Goal: Task Accomplishment & Management: Use online tool/utility

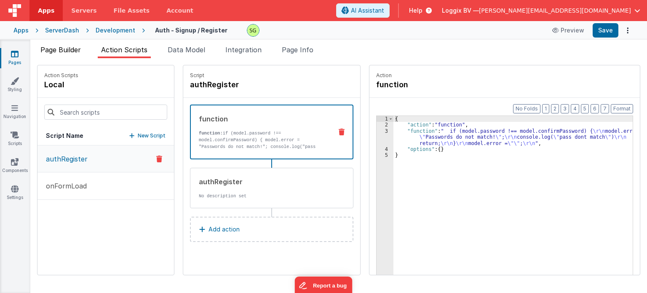
click at [56, 52] on span "Page Builder" at bounding box center [60, 49] width 40 height 8
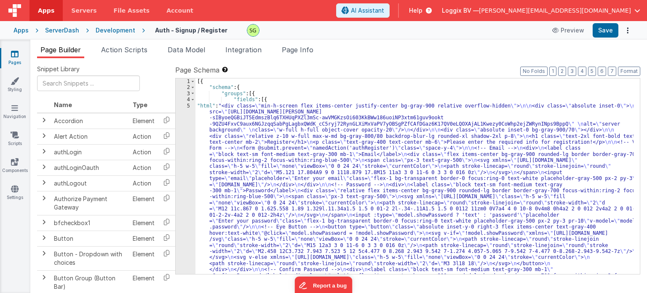
click at [105, 31] on div "Development" at bounding box center [116, 30] width 40 height 8
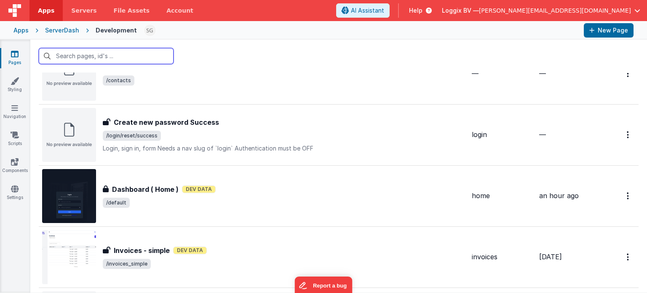
scroll to position [538, 0]
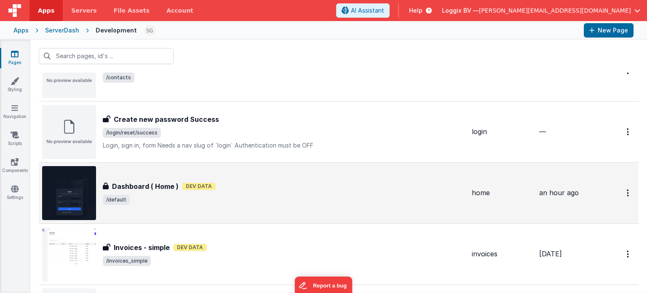
click at [234, 192] on div "Dashboard ( Home ) Dashboard ( Home ) Dev Data /default" at bounding box center [284, 193] width 362 height 24
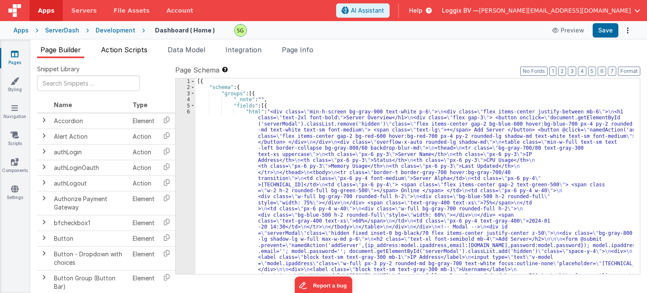
click at [118, 51] on span "Action Scripts" at bounding box center [124, 49] width 46 height 8
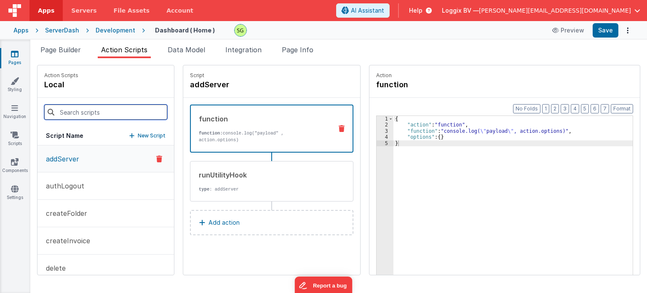
click at [101, 113] on input at bounding box center [105, 111] width 123 height 15
click at [91, 112] on input "aleet" at bounding box center [105, 111] width 123 height 15
type input "a"
click at [91, 112] on input at bounding box center [105, 111] width 123 height 15
click at [17, 144] on link "Scripts" at bounding box center [15, 139] width 30 height 17
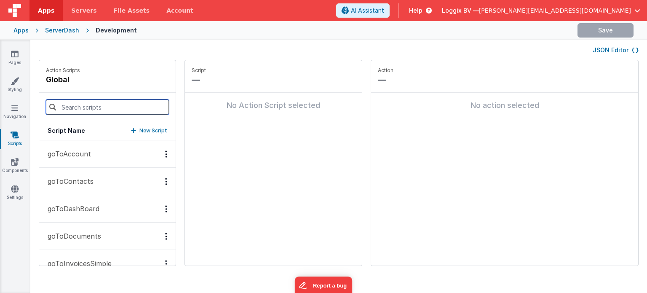
click at [86, 109] on input at bounding box center [107, 106] width 123 height 15
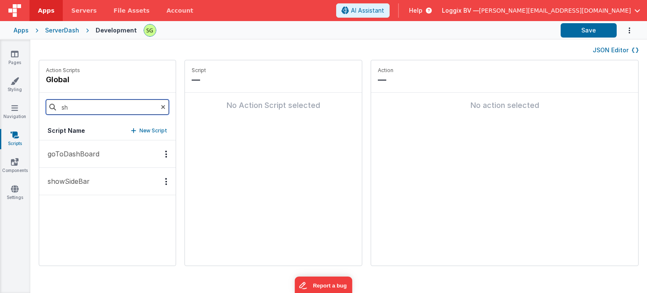
type input "s"
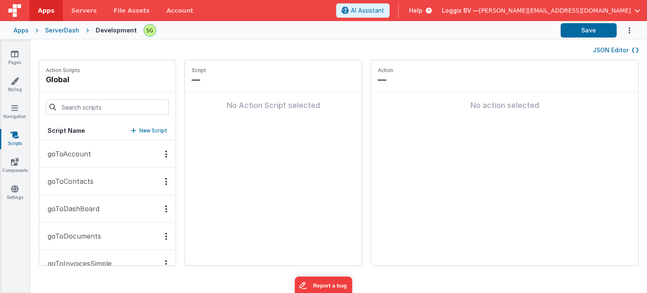
click at [24, 30] on div "Apps" at bounding box center [20, 30] width 15 height 8
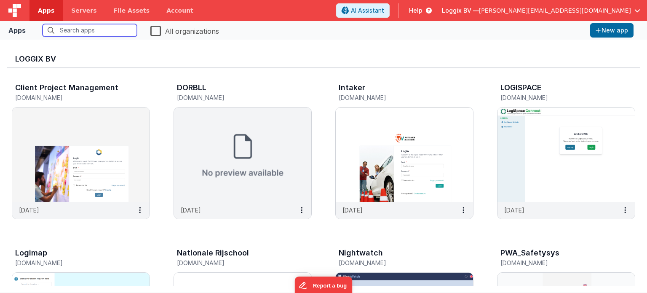
click at [115, 29] on input "text" at bounding box center [90, 30] width 94 height 13
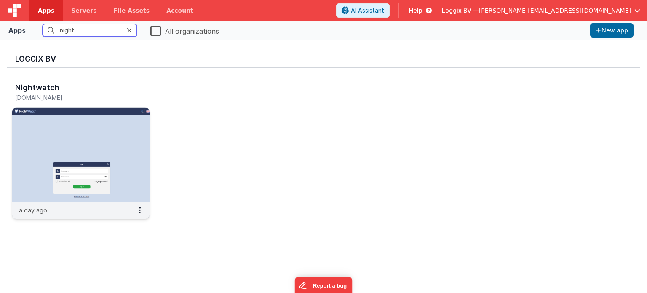
type input "night"
click at [123, 141] on img at bounding box center [80, 154] width 137 height 94
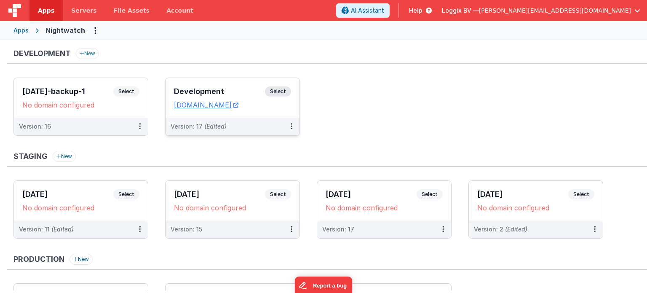
click at [281, 88] on span "Select" at bounding box center [278, 91] width 26 height 10
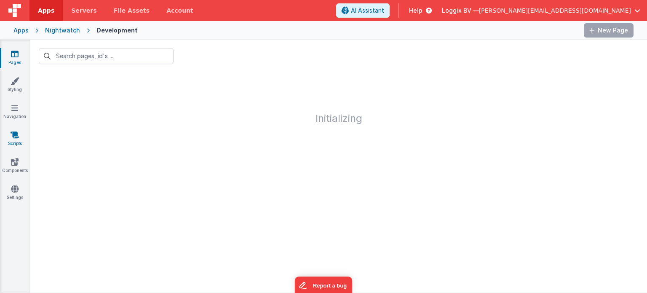
click at [15, 131] on icon at bounding box center [15, 135] width 8 height 8
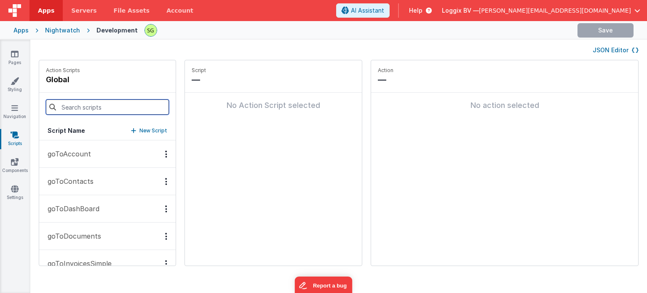
click at [103, 106] on input at bounding box center [107, 106] width 123 height 15
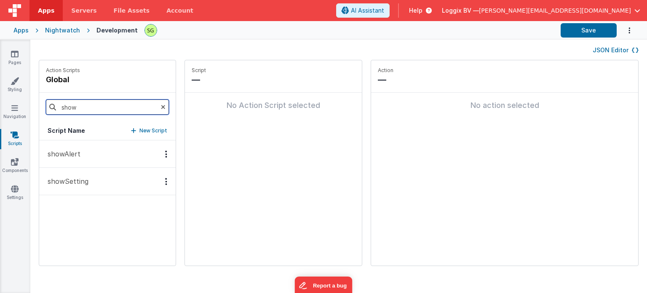
type input "show"
click at [160, 150] on div "Options" at bounding box center [166, 153] width 12 height 7
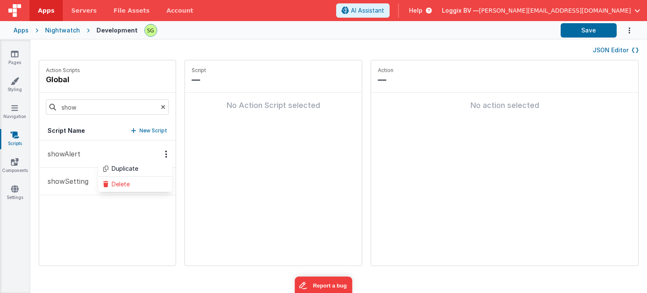
click at [118, 213] on div at bounding box center [323, 146] width 647 height 293
click at [165, 154] on icon "Options" at bounding box center [166, 154] width 2 height 0
click at [72, 260] on div at bounding box center [323, 146] width 647 height 293
click at [79, 153] on p "showAlert" at bounding box center [62, 154] width 38 height 10
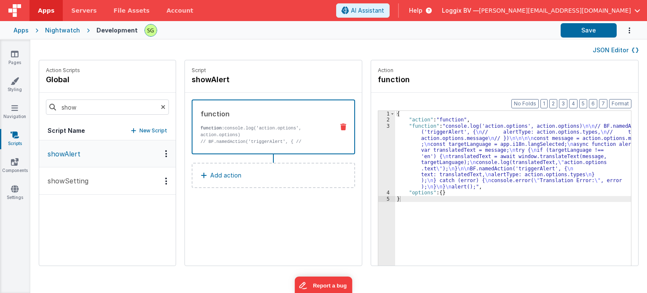
click at [380, 126] on div "3" at bounding box center [386, 156] width 17 height 67
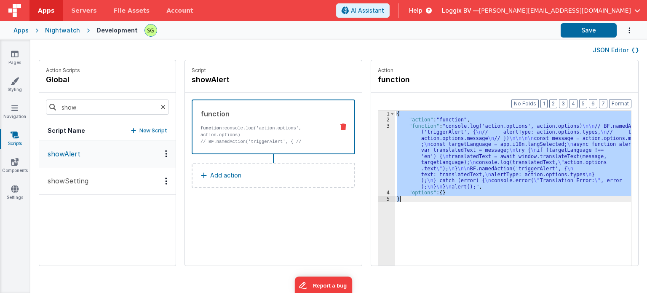
click at [380, 126] on div "3" at bounding box center [386, 156] width 17 height 67
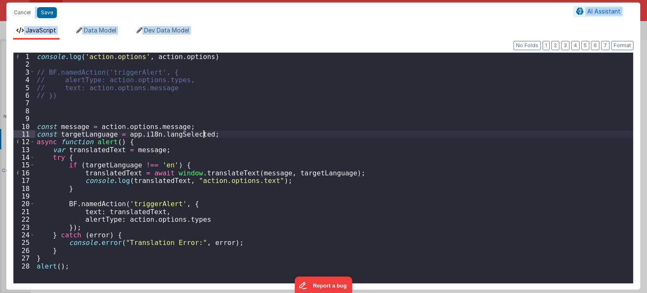
click at [343, 131] on div "console . log ( 'action.options' , action . options ) // BF.namedAction('trigge…" at bounding box center [334, 176] width 599 height 246
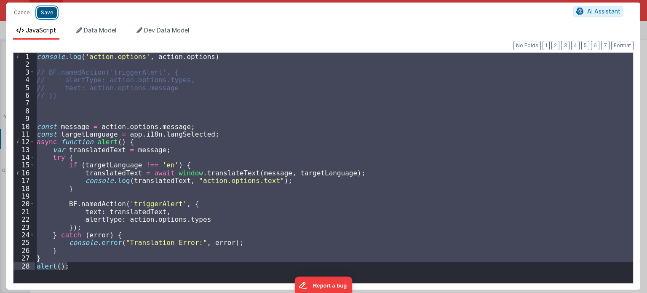
click at [40, 13] on button "Save" at bounding box center [47, 12] width 20 height 11
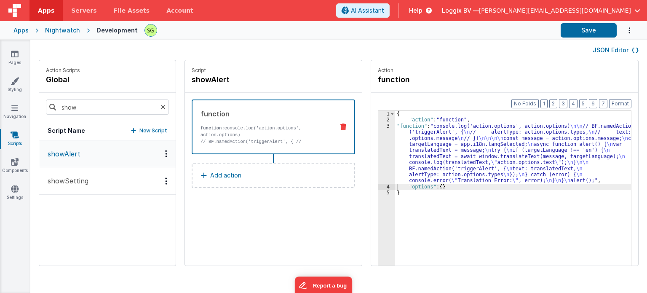
click at [24, 30] on div "Apps" at bounding box center [20, 30] width 15 height 8
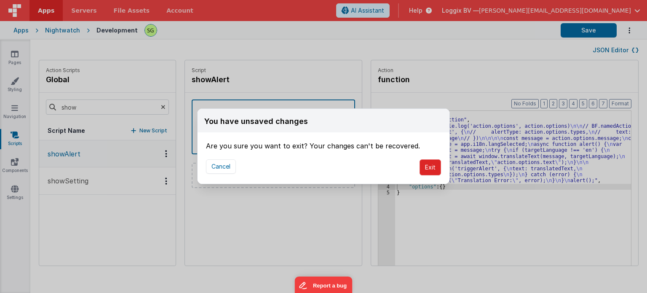
click at [432, 165] on button "Exit" at bounding box center [430, 167] width 21 height 16
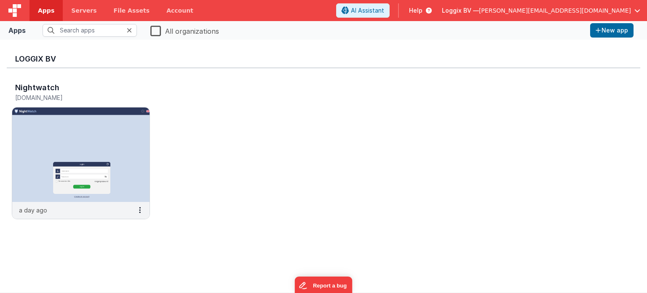
type input "night"
click at [130, 30] on icon at bounding box center [129, 30] width 5 height 7
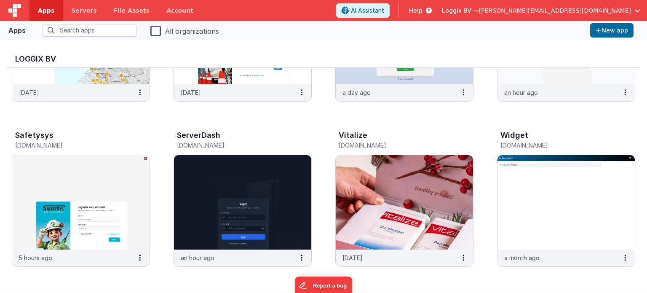
scroll to position [286, 0]
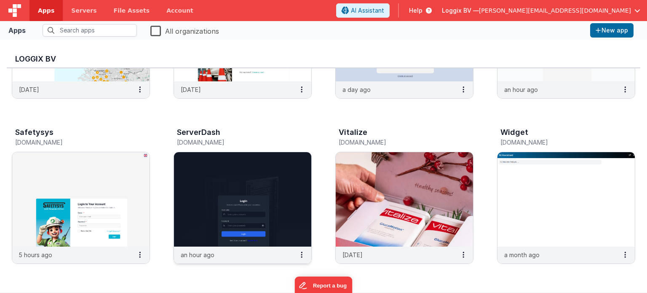
click at [248, 184] on img at bounding box center [242, 199] width 137 height 94
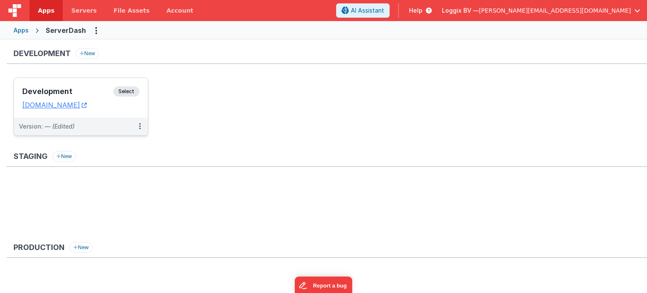
click at [134, 91] on span "Select" at bounding box center [126, 91] width 26 height 10
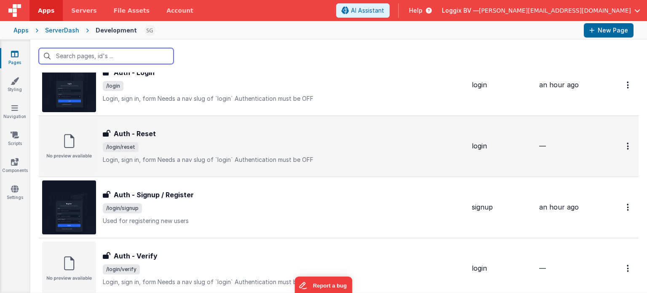
scroll to position [298, 0]
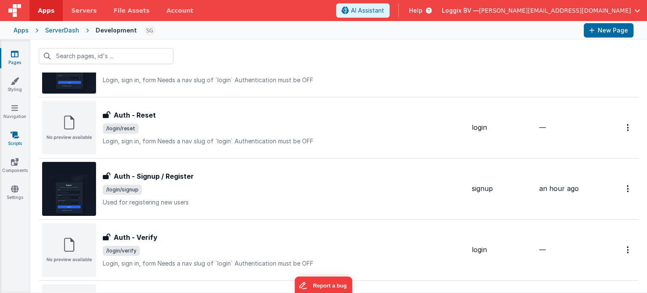
click at [15, 139] on link "Scripts" at bounding box center [15, 139] width 30 height 17
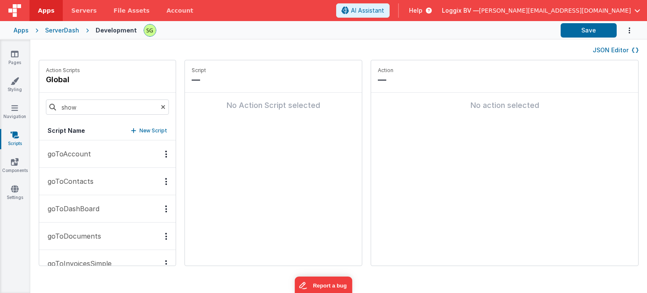
click at [161, 107] on icon at bounding box center [163, 107] width 5 height 29
click at [16, 57] on icon at bounding box center [15, 54] width 8 height 8
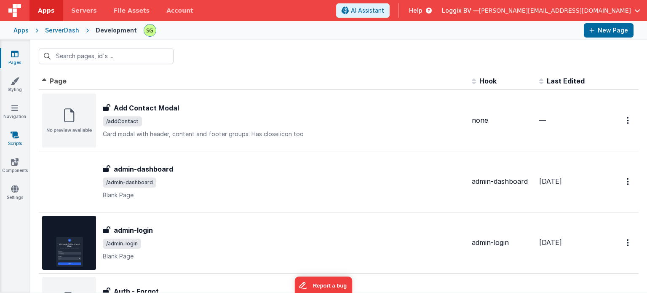
click at [17, 136] on icon at bounding box center [15, 135] width 8 height 8
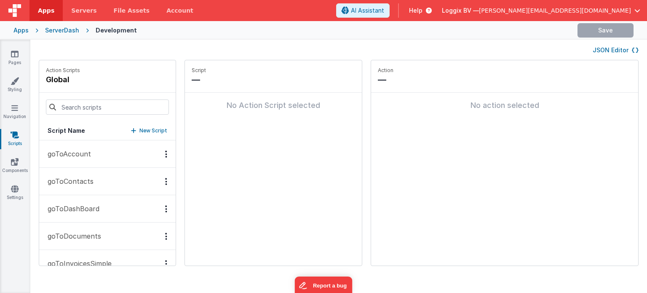
click at [147, 126] on p "New Script" at bounding box center [153, 130] width 28 height 8
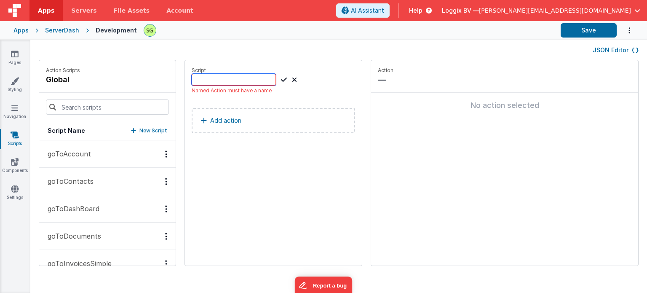
click at [214, 80] on input at bounding box center [234, 80] width 84 height 12
click at [292, 79] on icon at bounding box center [294, 80] width 5 height 10
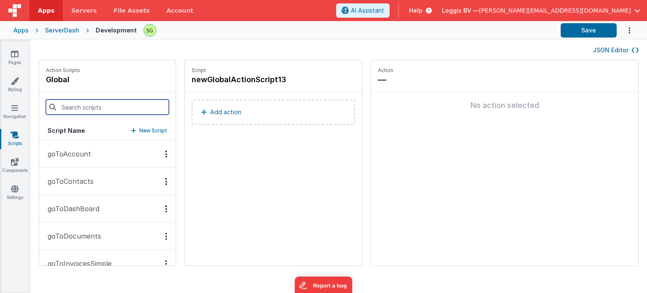
click at [88, 111] on input at bounding box center [107, 106] width 123 height 15
type input "show"
drag, startPoint x: 88, startPoint y: 111, endPoint x: 177, endPoint y: 162, distance: 102.5
click at [88, 111] on input "show" at bounding box center [107, 106] width 123 height 15
drag, startPoint x: 94, startPoint y: 108, endPoint x: 54, endPoint y: 104, distance: 39.8
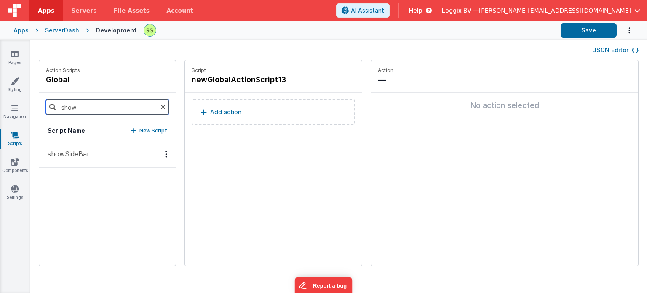
click at [54, 104] on div "show" at bounding box center [107, 107] width 136 height 29
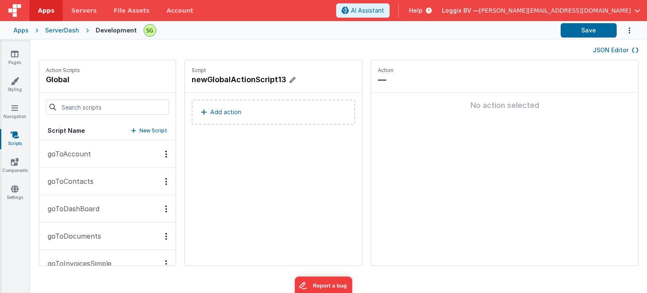
click at [289, 81] on icon at bounding box center [292, 80] width 6 height 8
click at [256, 82] on input "newGlobalActionScript13" at bounding box center [234, 80] width 84 height 12
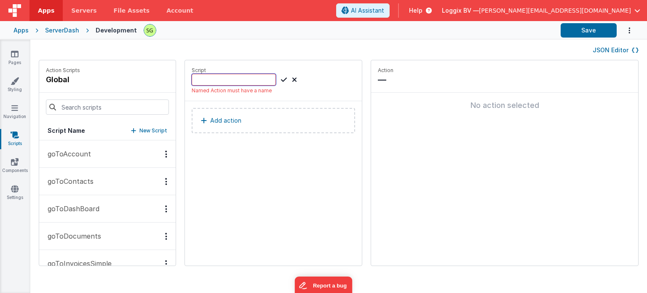
type input "n"
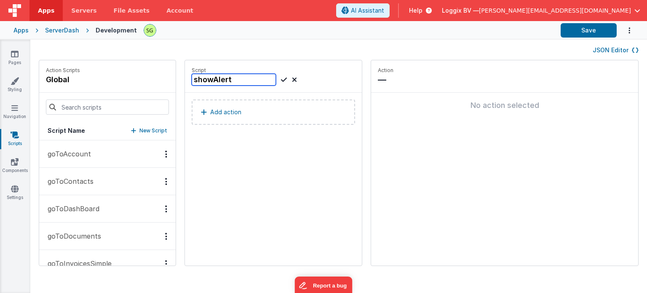
type input "showAlert"
click at [246, 115] on button "Add action" at bounding box center [273, 111] width 163 height 25
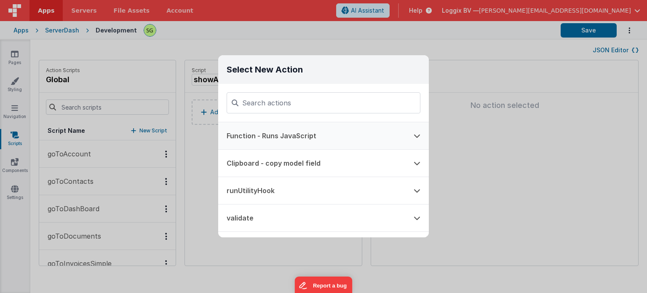
click at [292, 141] on button "Function - Runs JavaScript" at bounding box center [311, 135] width 187 height 27
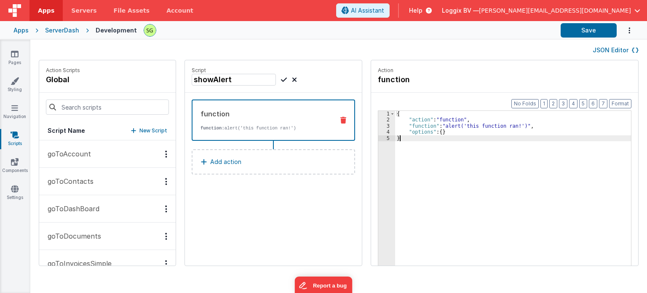
click at [379, 125] on div "3" at bounding box center [386, 126] width 17 height 6
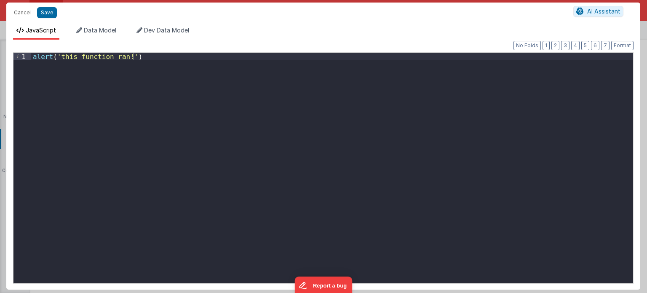
click at [206, 117] on div "alert ( 'this function ran!' )" at bounding box center [332, 176] width 602 height 246
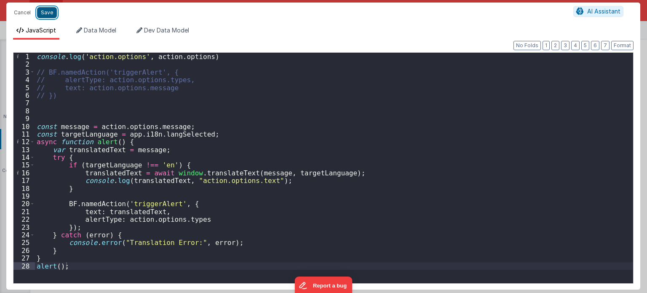
click at [44, 16] on button "Save" at bounding box center [47, 12] width 20 height 11
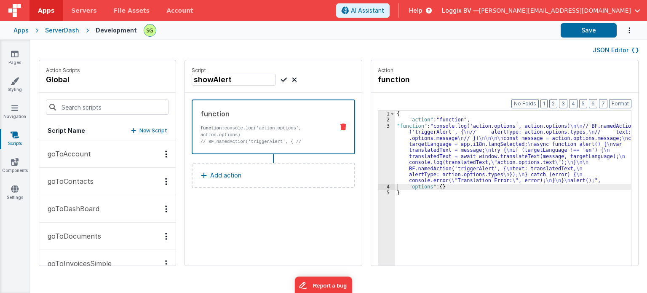
click at [281, 76] on icon at bounding box center [284, 80] width 6 height 10
click at [258, 215] on div "Script showAlert function function: console.log('action.options', action.option…" at bounding box center [273, 162] width 177 height 205
click at [79, 147] on button "goToAccount" at bounding box center [107, 153] width 136 height 27
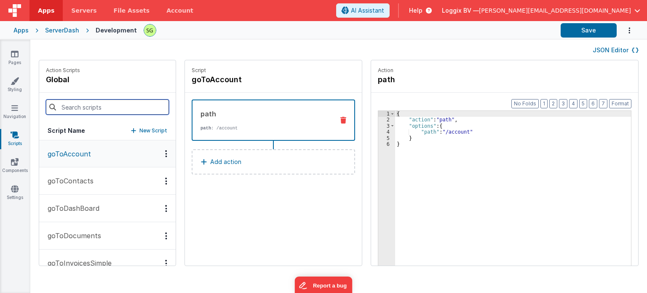
click at [88, 109] on input at bounding box center [107, 106] width 123 height 15
type input "show"
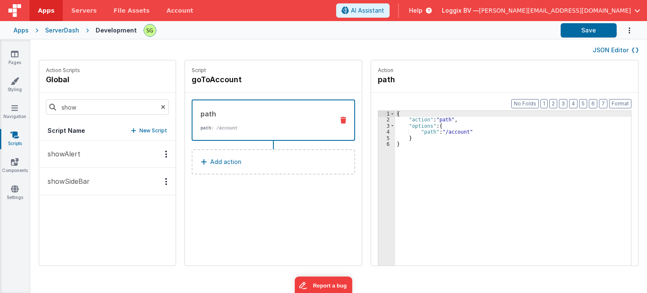
click at [85, 158] on button "showAlert" at bounding box center [107, 153] width 136 height 27
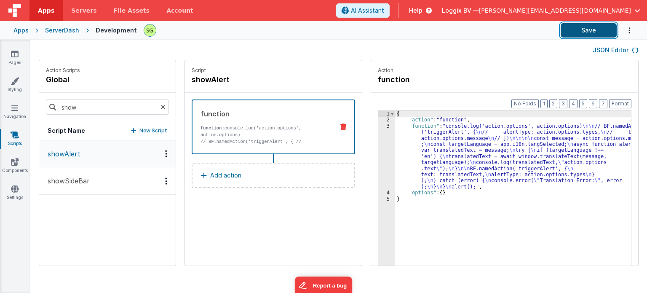
click at [601, 29] on button "Save" at bounding box center [589, 30] width 56 height 14
click at [148, 130] on p "New Script" at bounding box center [153, 130] width 28 height 8
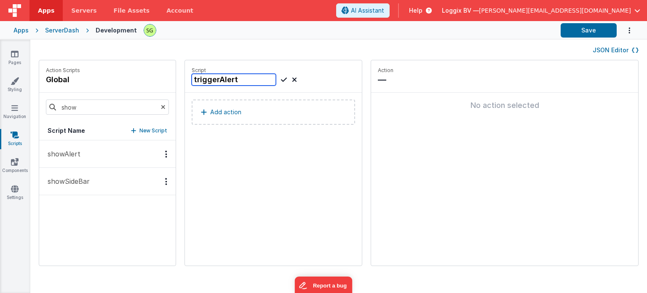
type input "triggerAlert"
click at [281, 80] on icon at bounding box center [284, 80] width 6 height 10
click at [242, 115] on button "Add action" at bounding box center [273, 111] width 163 height 25
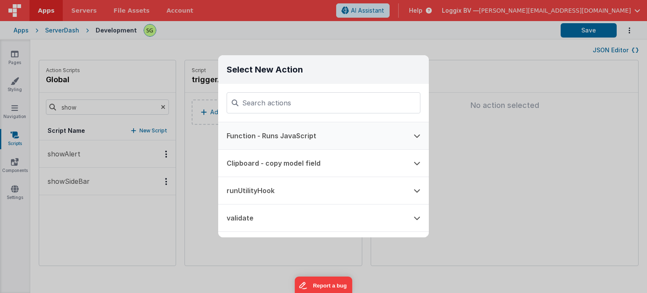
click at [309, 137] on button "Function - Runs JavaScript" at bounding box center [311, 135] width 187 height 27
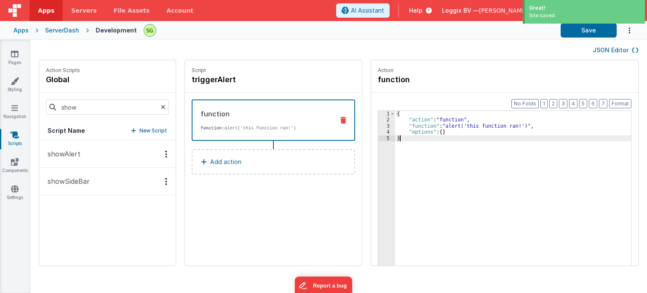
click at [379, 126] on div "3" at bounding box center [386, 126] width 17 height 6
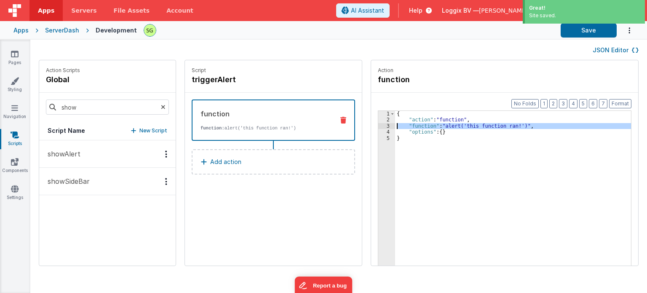
click at [379, 126] on div "3" at bounding box center [386, 126] width 17 height 6
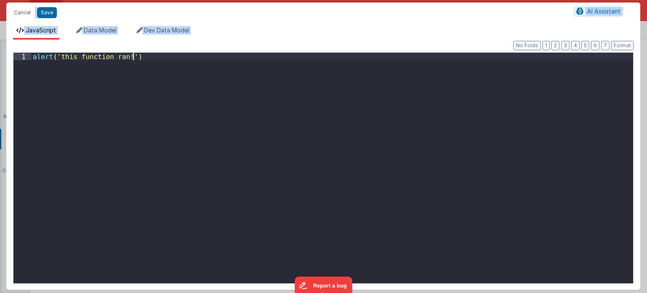
click at [230, 159] on div "alert ( 'this function ran!' )" at bounding box center [332, 176] width 602 height 246
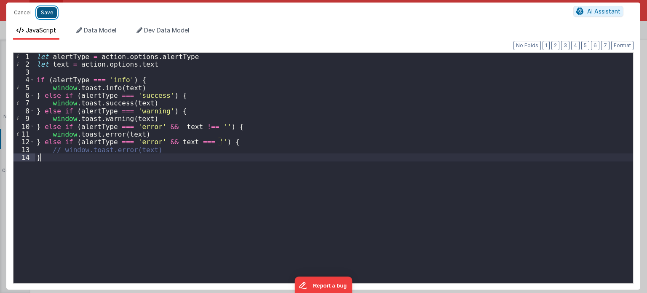
click at [50, 10] on button "Save" at bounding box center [47, 12] width 20 height 11
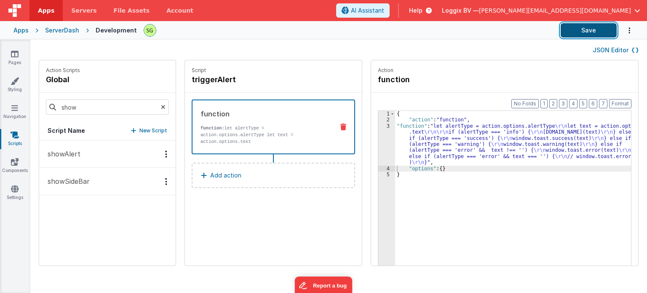
click at [597, 29] on button "Save" at bounding box center [589, 30] width 56 height 14
click at [119, 156] on button "showAlert" at bounding box center [107, 153] width 136 height 27
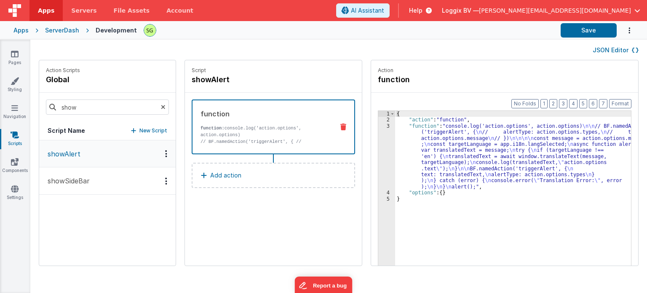
click at [379, 125] on div "3" at bounding box center [386, 156] width 17 height 67
click at [305, 227] on div "Script showAlert function function: console.log('action.options', action.option…" at bounding box center [273, 162] width 177 height 205
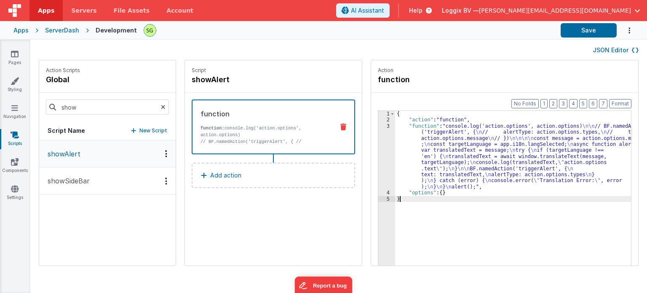
click at [432, 217] on div "{ "action" : "function" , "function" : "console.log('action.options', action.op…" at bounding box center [517, 207] width 245 height 193
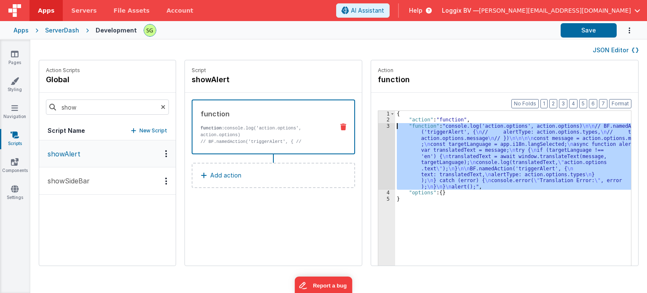
click at [379, 126] on div "3" at bounding box center [386, 156] width 17 height 67
click at [14, 57] on icon at bounding box center [15, 54] width 8 height 8
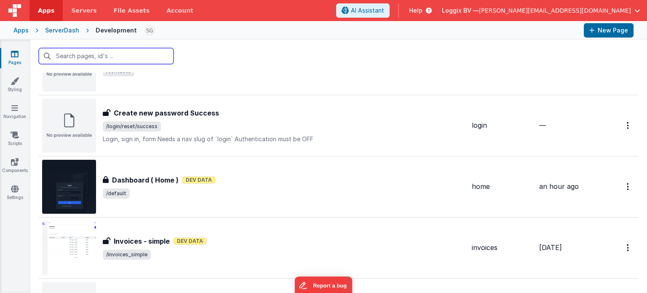
scroll to position [547, 0]
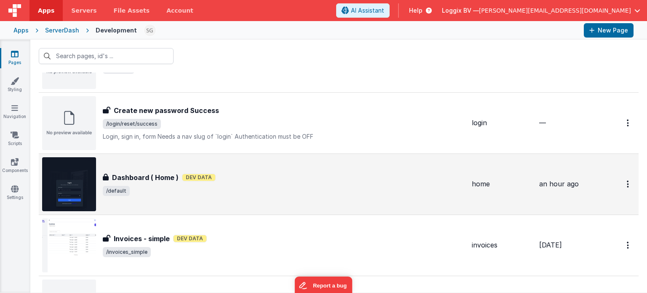
click at [307, 207] on div "Dashboard ( Home ) Dashboard ( Home ) Dev Data /default" at bounding box center [253, 184] width 423 height 54
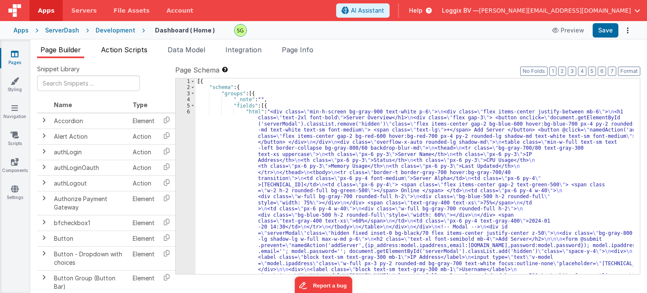
click at [120, 50] on span "Action Scripts" at bounding box center [124, 49] width 46 height 8
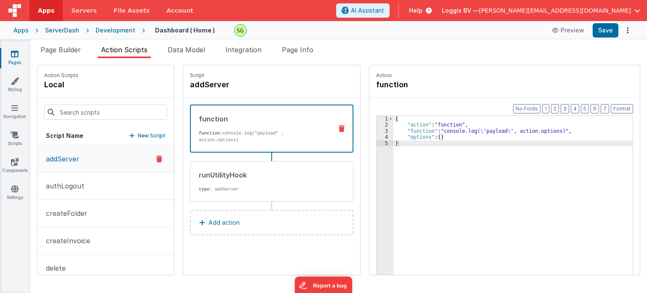
click at [221, 217] on p "Add action" at bounding box center [224, 222] width 31 height 10
click at [96, 118] on input at bounding box center [105, 111] width 123 height 15
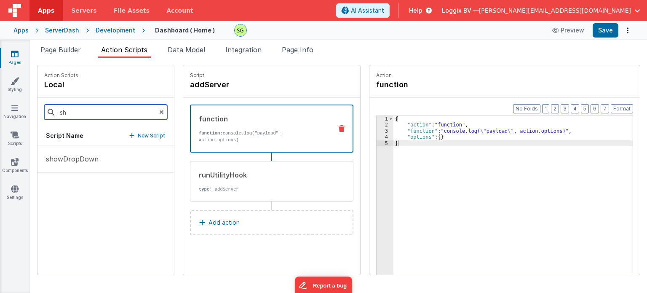
type input "s"
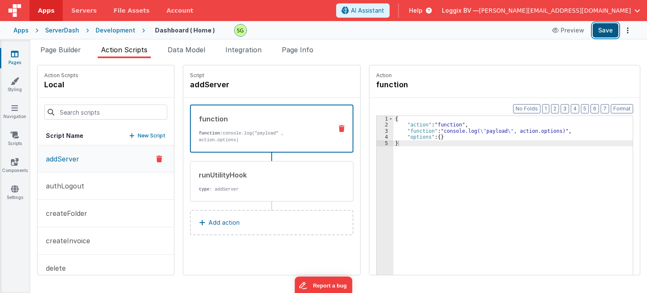
click at [604, 33] on button "Save" at bounding box center [606, 30] width 26 height 14
click at [254, 211] on button "Add action" at bounding box center [271, 222] width 163 height 25
click at [88, 116] on input at bounding box center [105, 111] width 123 height 15
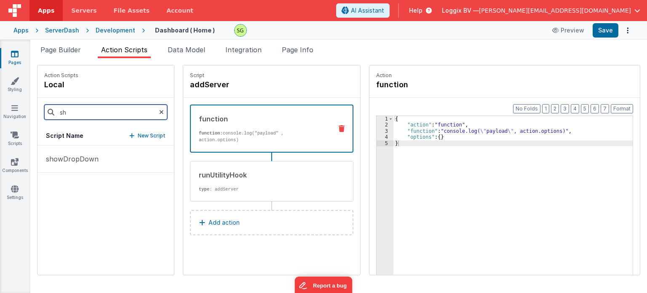
type input "s"
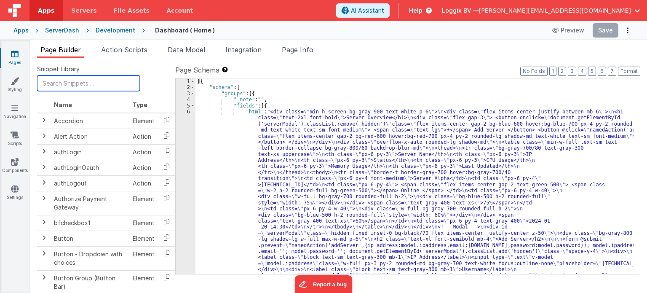
click at [62, 84] on input "text" at bounding box center [88, 83] width 103 height 16
click at [15, 129] on div "Pages Styling Navigation Scripts Components Settings" at bounding box center [15, 166] width 30 height 253
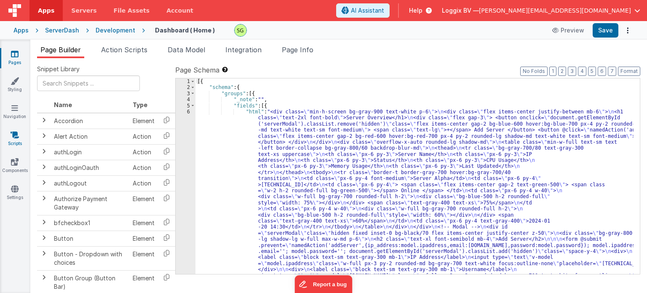
click at [15, 134] on icon at bounding box center [15, 135] width 8 height 8
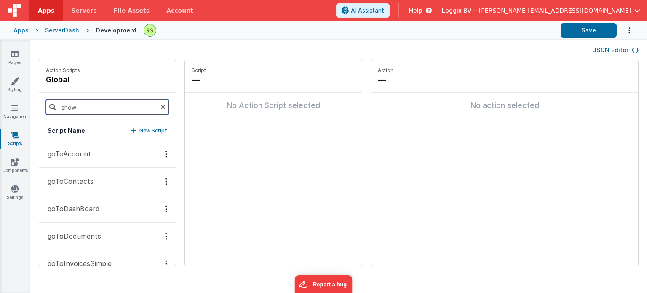
click at [111, 107] on input "show" at bounding box center [107, 106] width 123 height 15
type input "s"
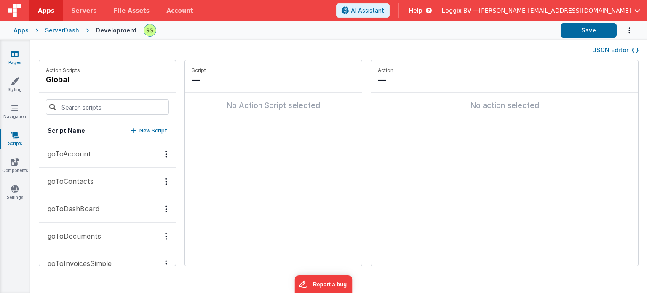
click at [10, 52] on link "Pages" at bounding box center [15, 58] width 30 height 17
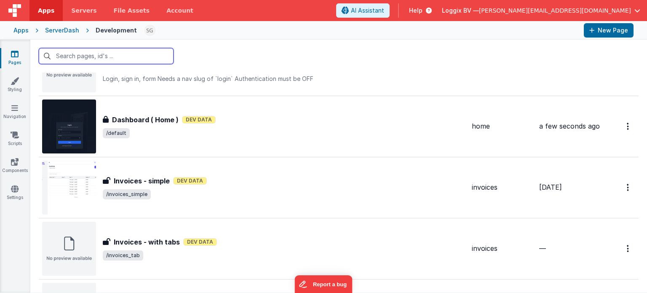
scroll to position [605, 0]
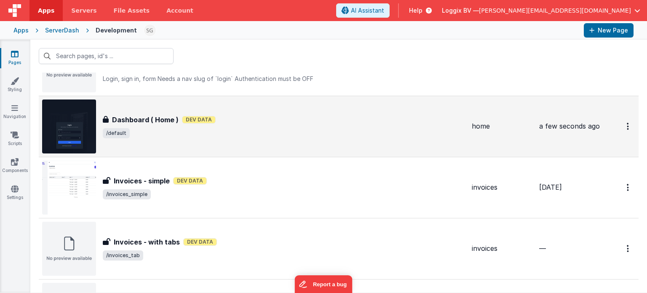
click at [235, 128] on span "/default" at bounding box center [284, 133] width 362 height 10
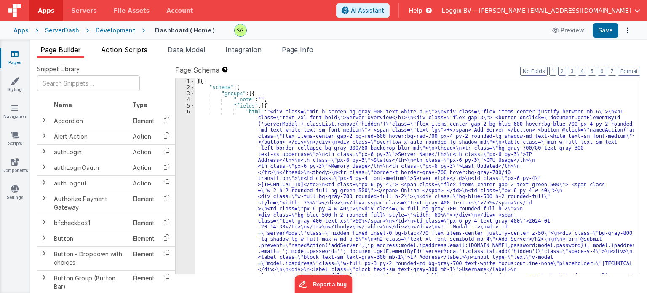
click at [138, 48] on span "Action Scripts" at bounding box center [124, 49] width 46 height 8
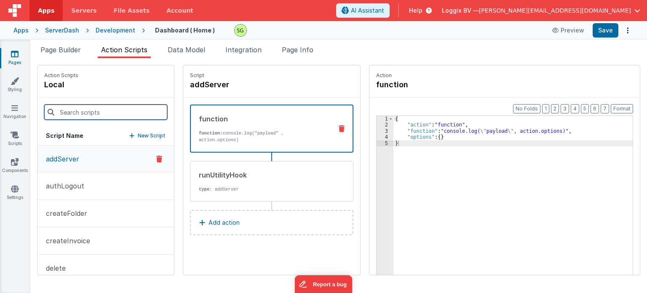
click at [82, 118] on input at bounding box center [105, 111] width 123 height 15
type input "s"
click at [72, 46] on span "Page Builder" at bounding box center [60, 49] width 40 height 8
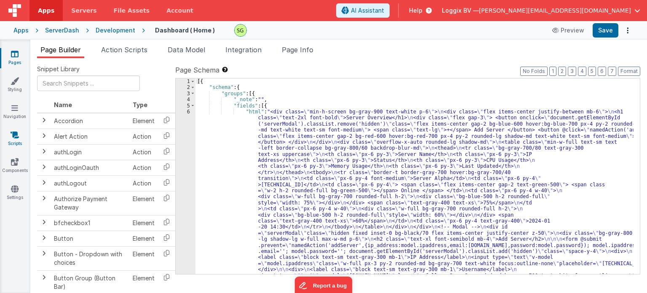
click at [11, 145] on link "Scripts" at bounding box center [15, 139] width 30 height 17
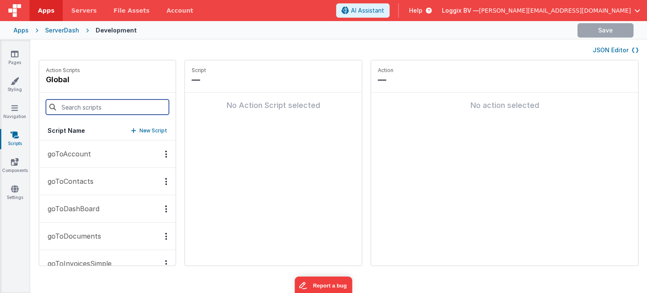
click at [107, 104] on input at bounding box center [107, 106] width 123 height 15
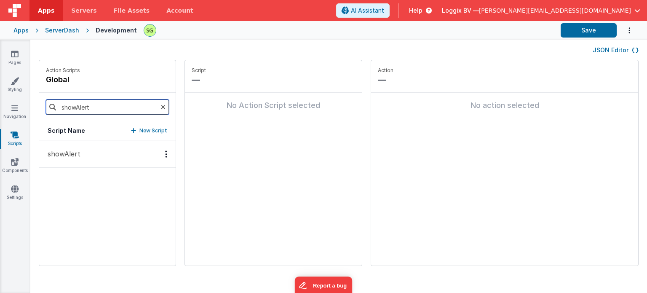
type input "showAlert"
click at [92, 153] on button "showAlert" at bounding box center [107, 153] width 136 height 27
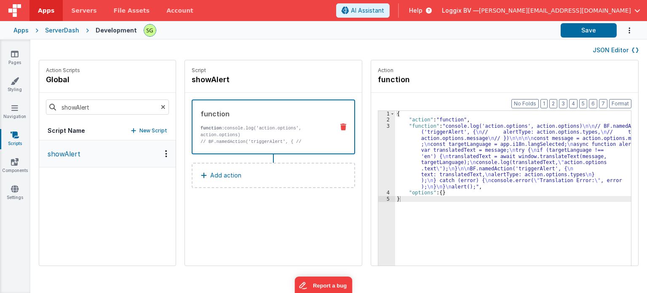
click at [161, 109] on icon at bounding box center [163, 107] width 5 height 29
click at [380, 126] on div "3" at bounding box center [386, 156] width 17 height 67
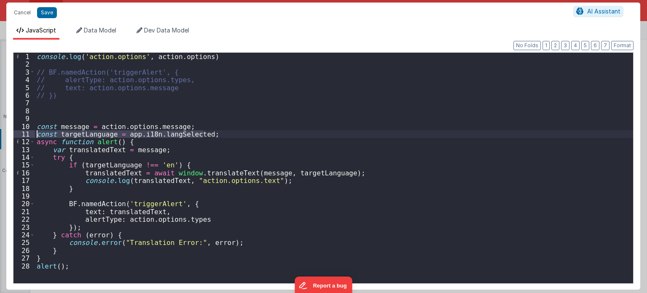
drag, startPoint x: 209, startPoint y: 134, endPoint x: 32, endPoint y: 134, distance: 177.4
click at [32, 134] on div "1 2 3 4 5 6 7 8 9 10 11 12 13 14 15 16 17 18 19 20 21 22 23 24 25 26 27 28 cons…" at bounding box center [323, 167] width 621 height 231
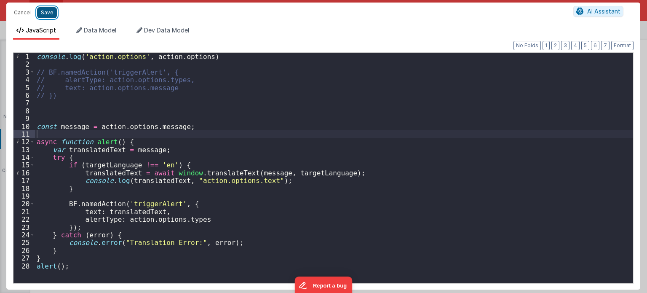
click at [43, 11] on button "Save" at bounding box center [47, 12] width 20 height 11
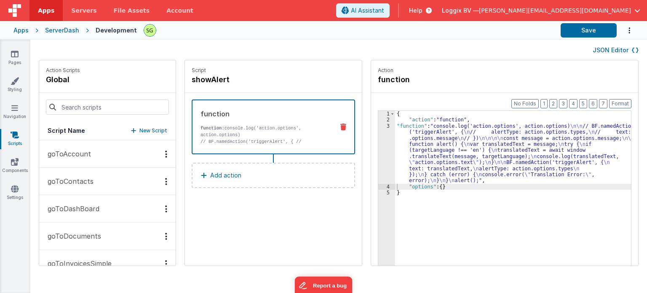
click at [379, 127] on div "3" at bounding box center [386, 153] width 17 height 61
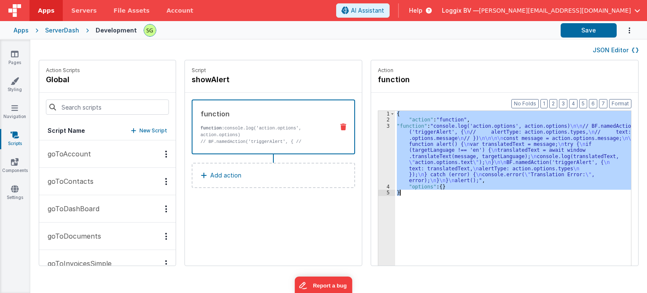
click at [379, 127] on div "3" at bounding box center [386, 153] width 17 height 61
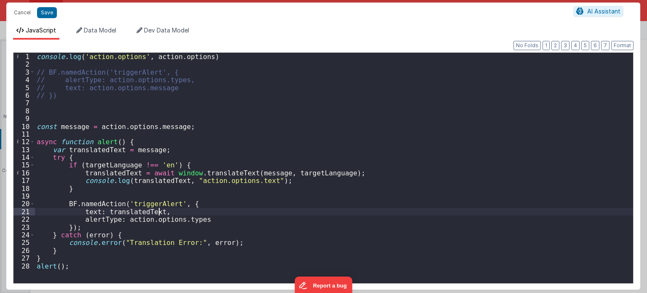
click at [166, 212] on div "console . log ( 'action.options' , action . options ) // BF.namedAction('trigge…" at bounding box center [334, 176] width 599 height 246
click at [197, 220] on div "console . log ( 'action.options' , action . options ) // BF.namedAction('trigge…" at bounding box center [334, 176] width 599 height 246
click at [77, 163] on div "console . log ( 'action.options' , action . options ) // BF.namedAction('trigge…" at bounding box center [334, 176] width 599 height 246
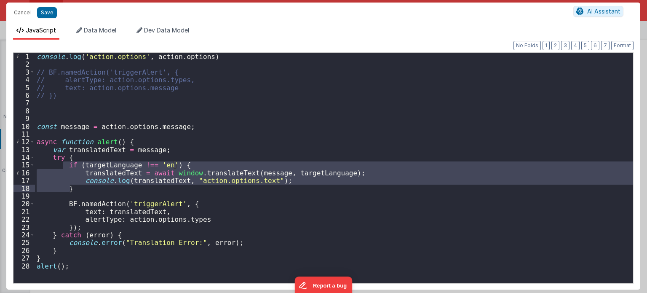
drag, startPoint x: 64, startPoint y: 163, endPoint x: 80, endPoint y: 190, distance: 31.0
click at [80, 190] on div "console . log ( 'action.options' , action . options ) // BF.namedAction('trigge…" at bounding box center [334, 176] width 599 height 246
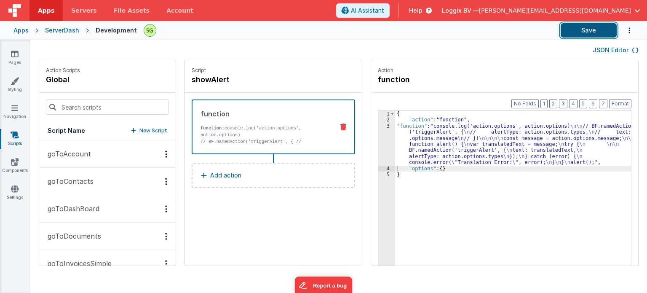
click at [570, 28] on button "Save" at bounding box center [589, 30] width 56 height 14
click at [379, 126] on div "3" at bounding box center [386, 144] width 17 height 43
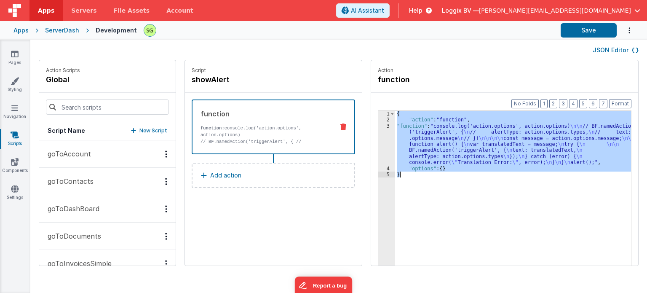
click at [379, 126] on div "3" at bounding box center [386, 144] width 17 height 43
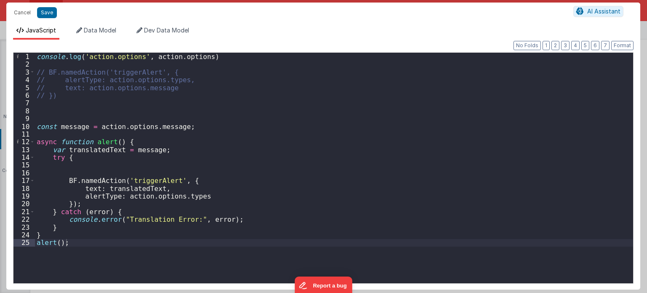
click at [209, 220] on div "console . log ( 'action.options' , action . options ) // BF.namedAction('trigge…" at bounding box center [334, 176] width 599 height 246
click at [93, 210] on div "console . log ( 'action.options' , action . options ) // BF.namedAction('trigge…" at bounding box center [334, 176] width 599 height 246
click at [204, 222] on div "console . log ( 'action.options' , action . options ) // BF.namedAction('trigge…" at bounding box center [334, 176] width 599 height 246
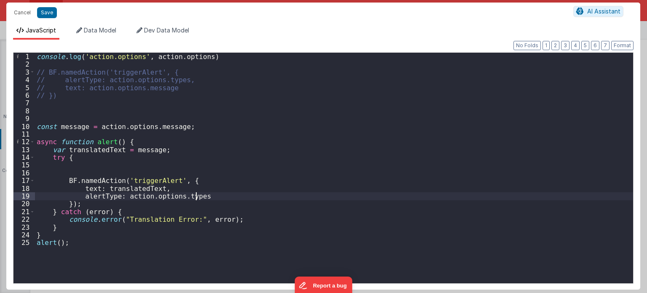
click at [199, 195] on div "console . log ( 'action.options' , action . options ) // BF.namedAction('trigge…" at bounding box center [334, 176] width 599 height 246
click at [29, 15] on button "Cancel" at bounding box center [22, 13] width 25 height 12
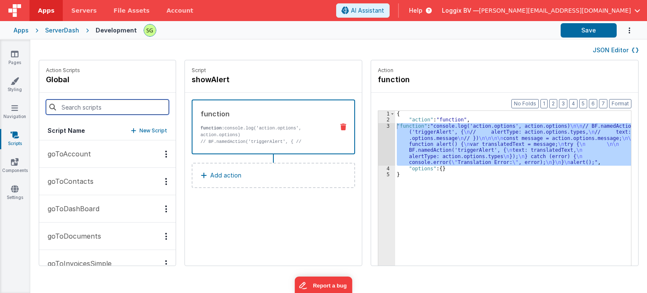
click at [84, 109] on input at bounding box center [107, 106] width 123 height 15
type input "trigger"
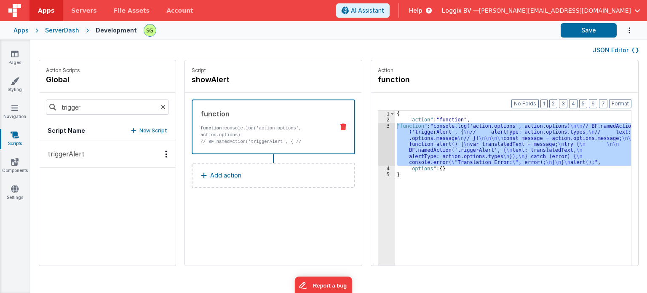
click at [94, 158] on button "triggerAlert" at bounding box center [107, 153] width 136 height 27
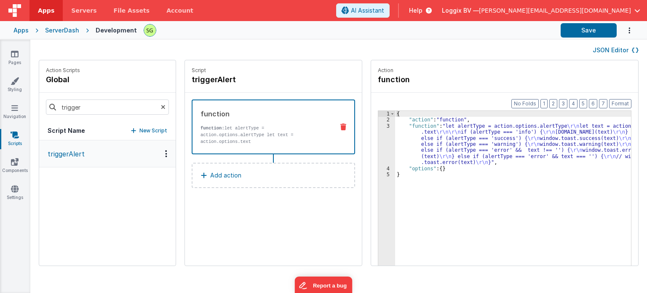
click at [380, 126] on div "3" at bounding box center [386, 144] width 17 height 43
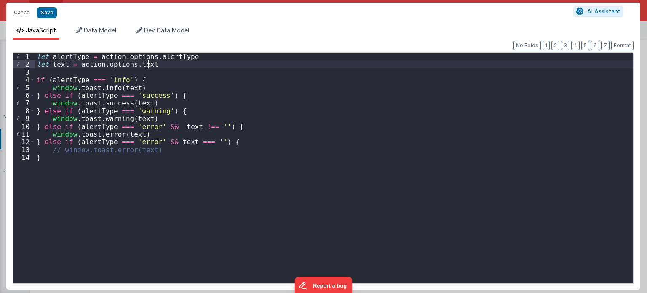
click at [156, 64] on div "let alertType = action . options . alertType let text = action . options . text…" at bounding box center [334, 176] width 599 height 246
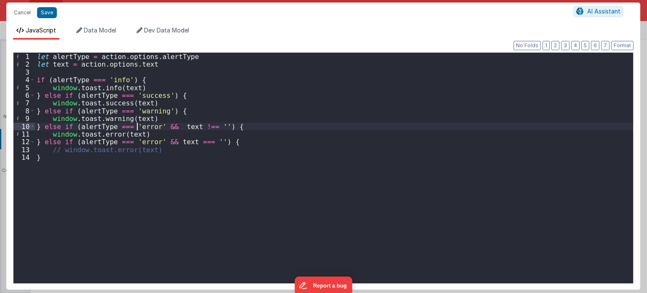
click at [138, 126] on div "let alertType = action . options . alertType let text = action . options . text…" at bounding box center [334, 176] width 599 height 246
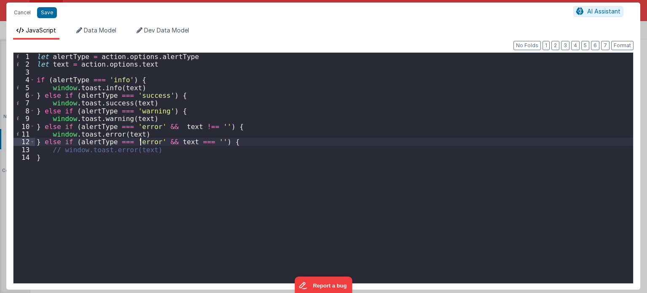
click at [142, 142] on div "let alertType = action . options . alertType let text = action . options . text…" at bounding box center [334, 176] width 599 height 246
click at [89, 88] on div "let alertType = action . options . alertType let text = action . options . text…" at bounding box center [334, 176] width 599 height 246
click at [171, 152] on div "let alertType = action . options . alertType let text = action . options . text…" at bounding box center [334, 176] width 599 height 246
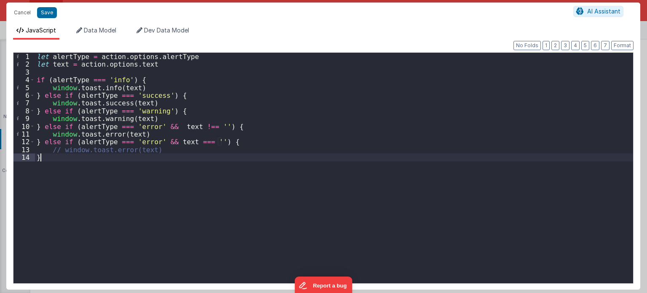
click at [66, 161] on div "let alertType = action . options . alertType let text = action . options . text…" at bounding box center [334, 176] width 599 height 246
click at [42, 11] on button "Save" at bounding box center [47, 12] width 20 height 11
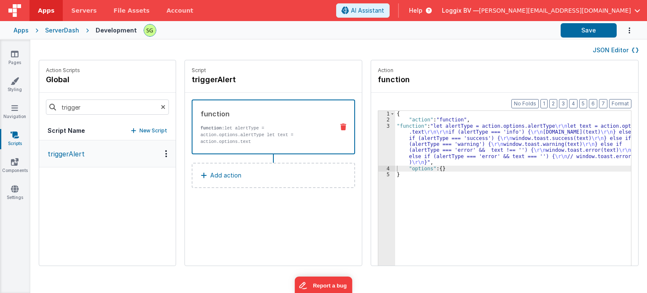
click at [161, 108] on icon at bounding box center [163, 107] width 5 height 29
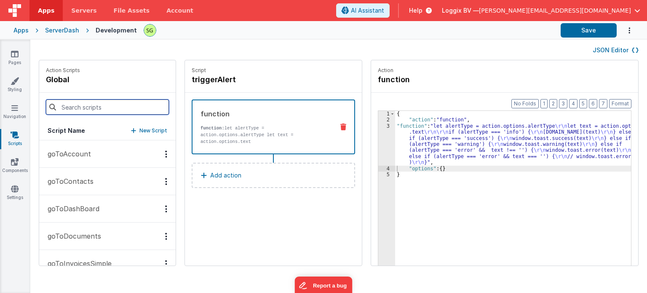
drag, startPoint x: 64, startPoint y: 112, endPoint x: 154, endPoint y: 132, distance: 92.3
click at [154, 132] on div "Action Scripts global Script Name New Script goToAccount goToContacts goToDashB…" at bounding box center [107, 162] width 136 height 205
click at [154, 132] on p "New Script" at bounding box center [153, 130] width 28 height 8
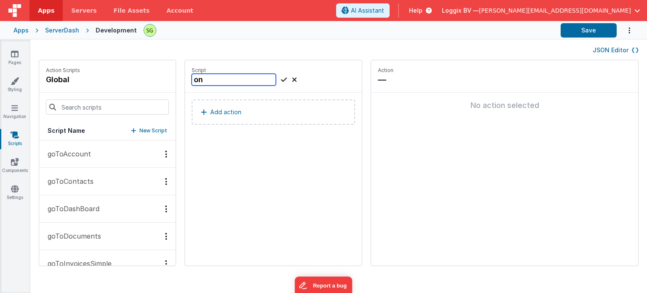
type input "o"
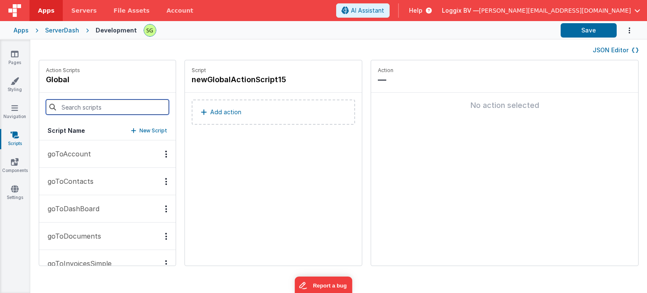
click at [95, 107] on input at bounding box center [107, 106] width 123 height 15
type input "on"
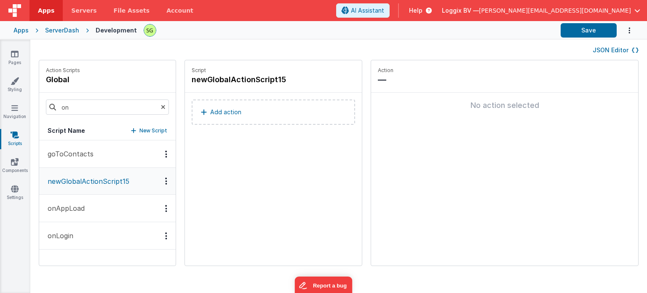
click at [106, 212] on button "onAppLoad" at bounding box center [107, 208] width 136 height 27
click at [306, 119] on button "Add action" at bounding box center [273, 111] width 163 height 25
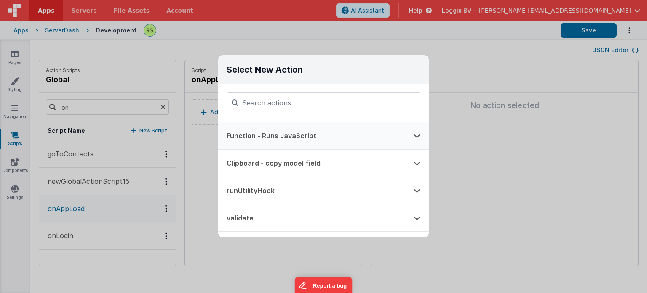
click at [286, 136] on button "Function - Runs JavaScript" at bounding box center [311, 135] width 187 height 27
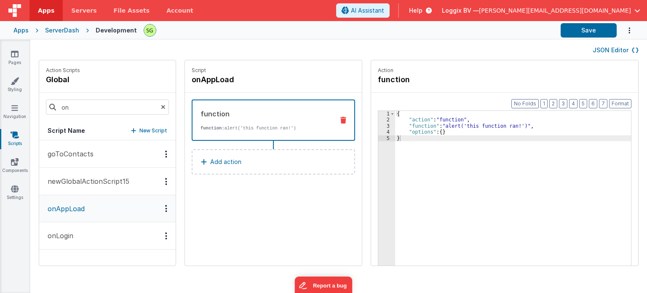
click at [381, 126] on div "3" at bounding box center [386, 126] width 17 height 6
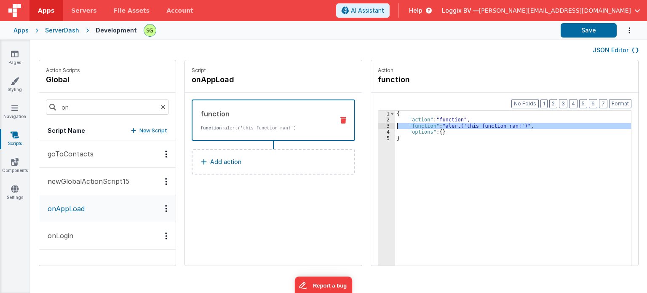
click at [381, 126] on div "3" at bounding box center [386, 126] width 17 height 6
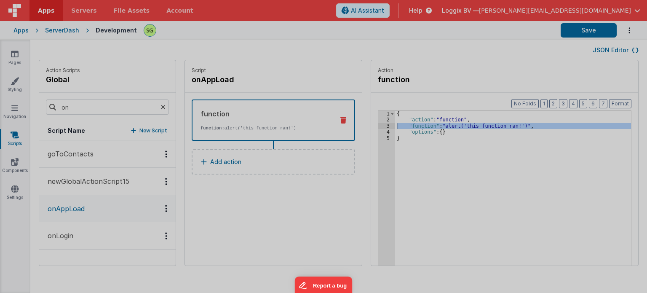
click at [381, 126] on div "alert ( 'this function ran!' )" at bounding box center [332, 167] width 602 height 246
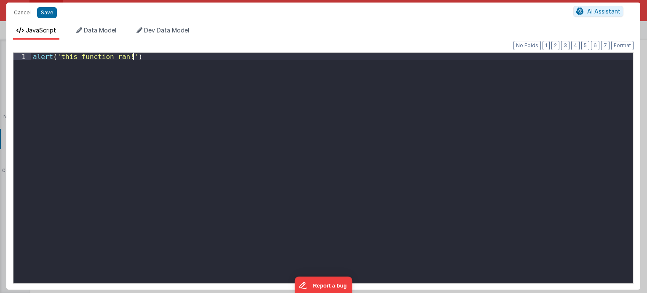
click at [381, 126] on div "alert ( 'this function ran!' )" at bounding box center [332, 176] width 602 height 246
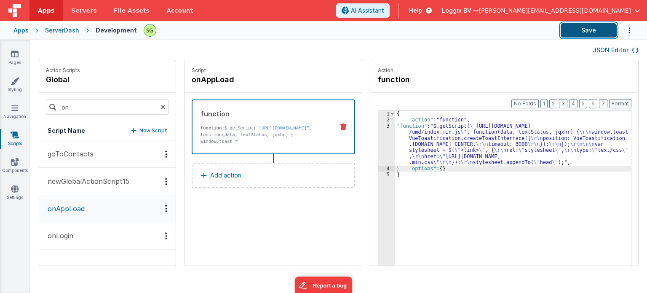
click at [596, 31] on button "Save" at bounding box center [589, 30] width 56 height 14
click at [14, 59] on link "Pages" at bounding box center [15, 58] width 30 height 17
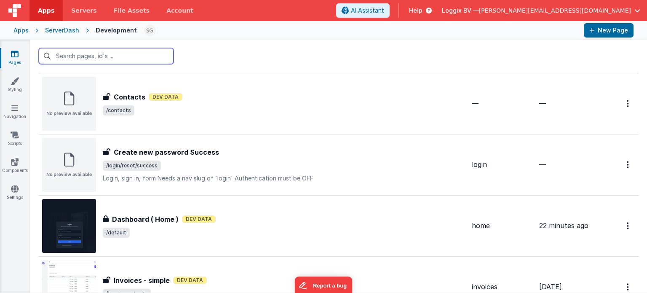
scroll to position [506, 0]
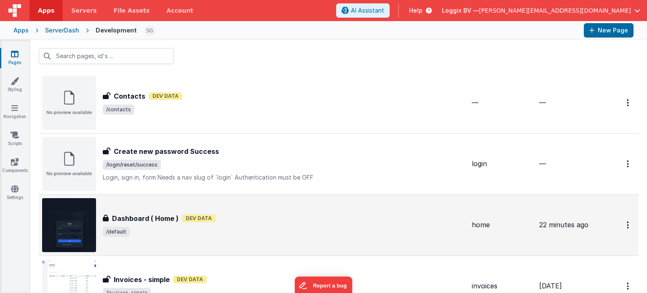
click at [227, 227] on span "/default" at bounding box center [284, 232] width 362 height 10
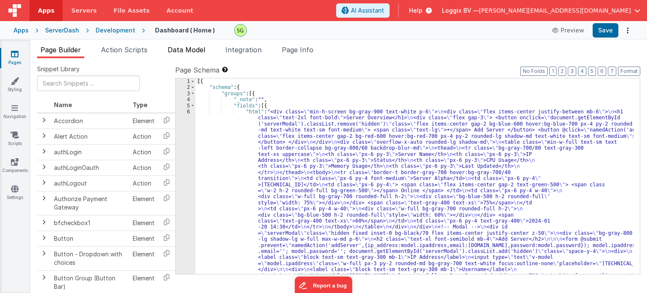
click at [185, 49] on span "Data Model" at bounding box center [186, 49] width 37 height 8
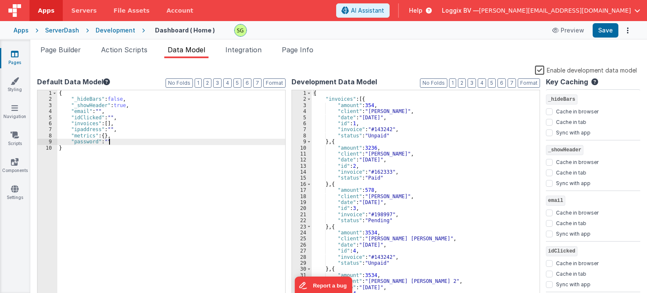
click at [120, 139] on div "{ "_hideBars" : false , "_showHeader" : true , "email" : "" , "idClicked" : "" …" at bounding box center [171, 201] width 228 height 222
click at [71, 150] on div "{ "_hideBars" : false , "_showHeader" : true , "email" : "" , "idClicked" : "" …" at bounding box center [171, 201] width 228 height 222
click at [79, 174] on div "{ "_hideBars" : false , "_showHeader" : true , "email" : "" , "idClicked" : "" …" at bounding box center [171, 201] width 228 height 222
click at [541, 72] on label "Enable development data model" at bounding box center [586, 70] width 102 height 10
click at [0, 0] on input "Enable development data model" at bounding box center [0, 0] width 0 height 0
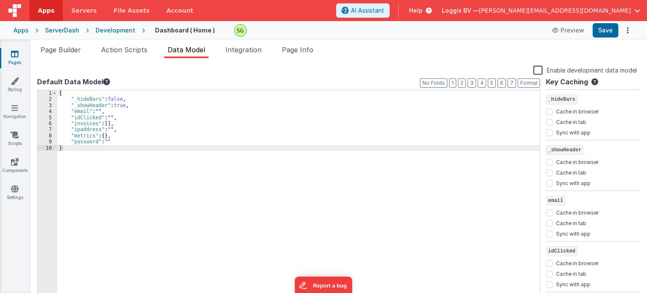
click at [541, 72] on label "Enable development data model" at bounding box center [585, 70] width 104 height 10
click at [0, 0] on input "Enable development data model" at bounding box center [0, 0] width 0 height 0
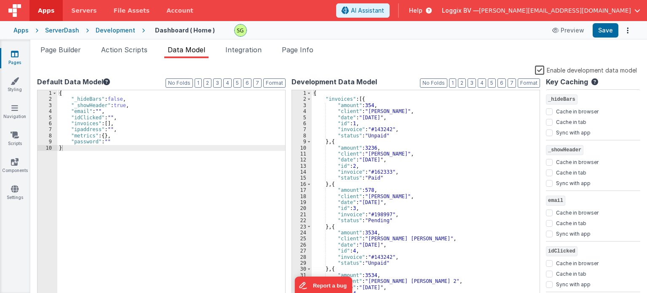
click at [541, 72] on label "Enable development data model" at bounding box center [586, 70] width 102 height 10
click at [0, 0] on input "Enable development data model" at bounding box center [0, 0] width 0 height 0
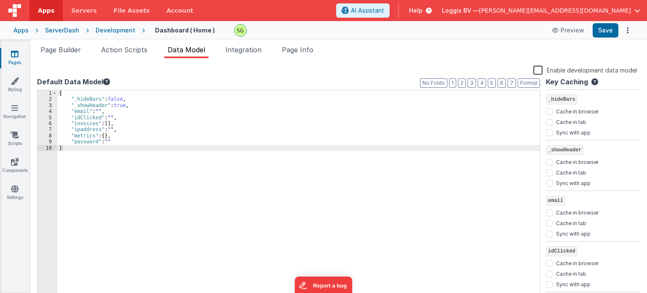
click at [541, 72] on label "Enable development data model" at bounding box center [585, 70] width 104 height 10
click at [0, 0] on input "Enable development data model" at bounding box center [0, 0] width 0 height 0
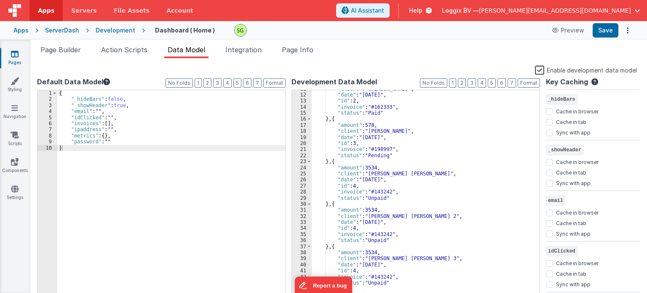
scroll to position [172, 0]
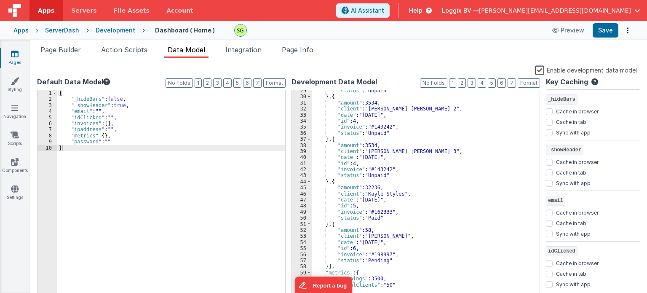
click at [541, 70] on label "Enable development data model" at bounding box center [586, 70] width 102 height 10
click at [0, 0] on input "Enable development data model" at bounding box center [0, 0] width 0 height 0
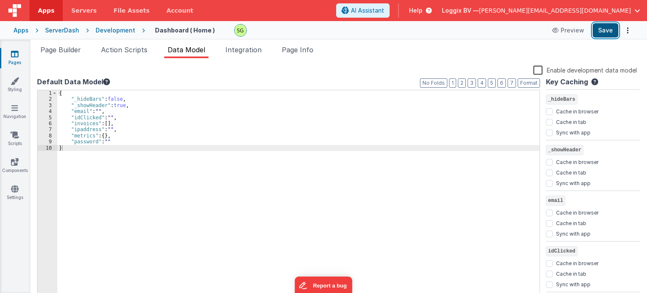
click at [610, 30] on button "Save" at bounding box center [606, 30] width 26 height 14
click at [55, 50] on span "Page Builder" at bounding box center [60, 49] width 40 height 8
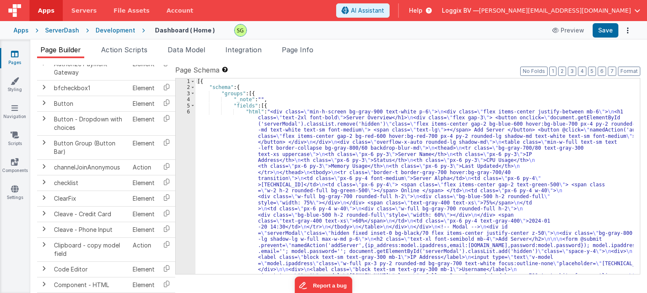
scroll to position [0, 0]
